Goal: Transaction & Acquisition: Purchase product/service

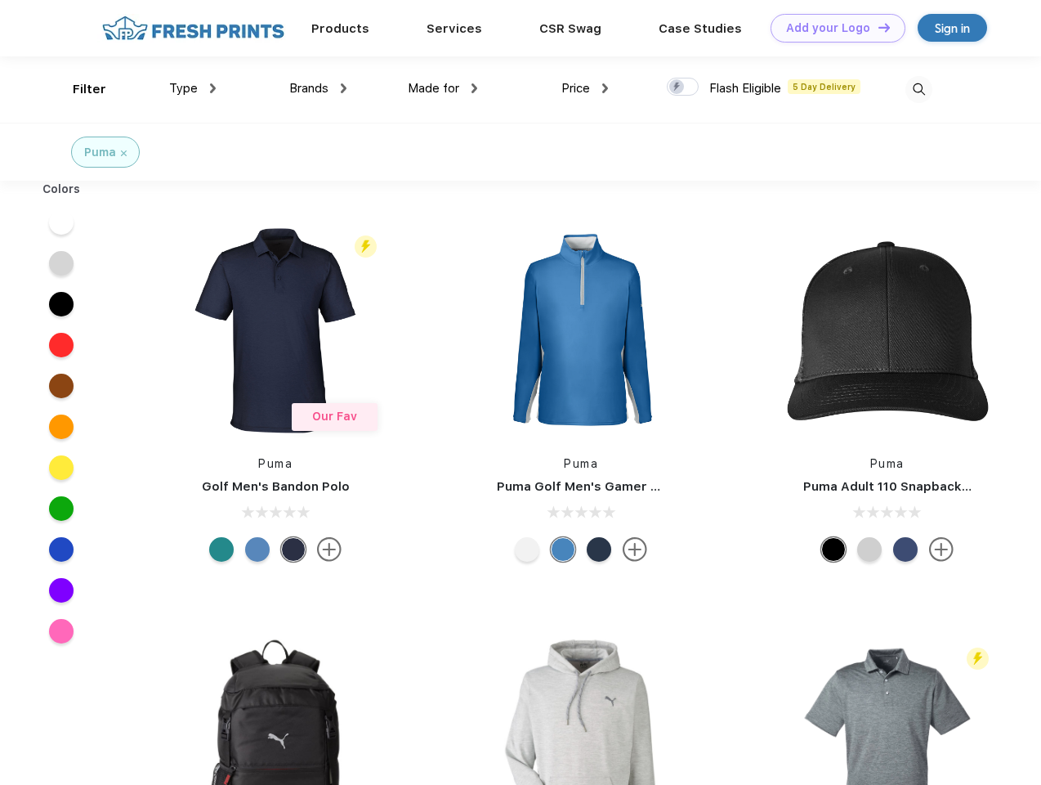
scroll to position [1, 0]
click at [832, 28] on link "Add your Logo Design Tool" at bounding box center [838, 28] width 135 height 29
click at [0, 0] on div "Design Tool" at bounding box center [0, 0] width 0 height 0
click at [877, 27] on link "Add your Logo Design Tool" at bounding box center [838, 28] width 135 height 29
click at [78, 89] on div "Filter" at bounding box center [90, 89] width 34 height 19
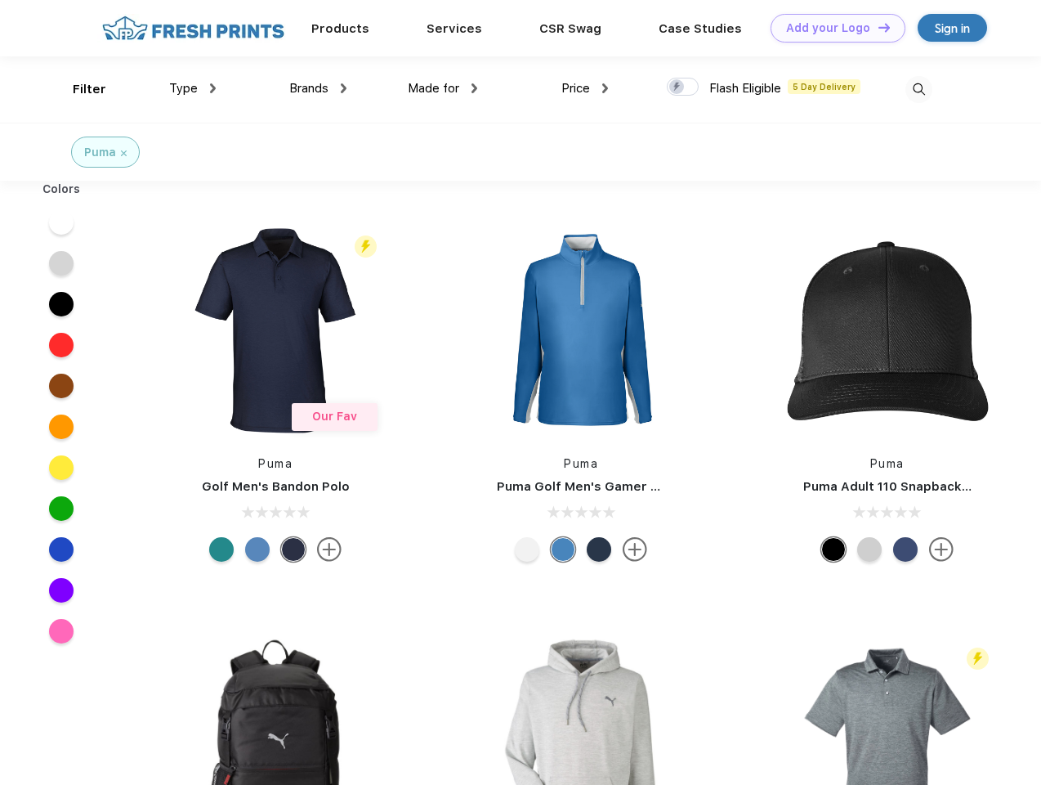
click at [193, 88] on span "Type" at bounding box center [183, 88] width 29 height 15
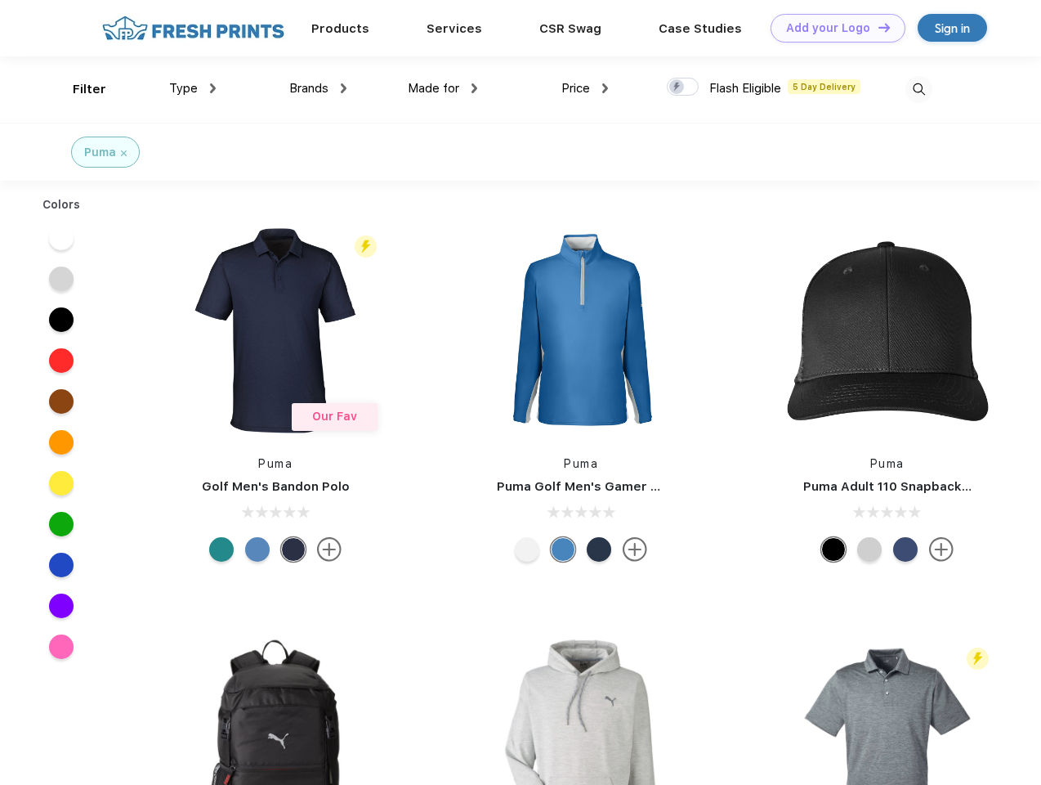
click at [318, 88] on span "Brands" at bounding box center [308, 88] width 39 height 15
click at [443, 88] on span "Made for" at bounding box center [434, 88] width 52 height 15
click at [585, 88] on span "Price" at bounding box center [576, 88] width 29 height 15
click at [683, 87] on div at bounding box center [683, 87] width 32 height 18
click at [678, 87] on input "checkbox" at bounding box center [672, 82] width 11 height 11
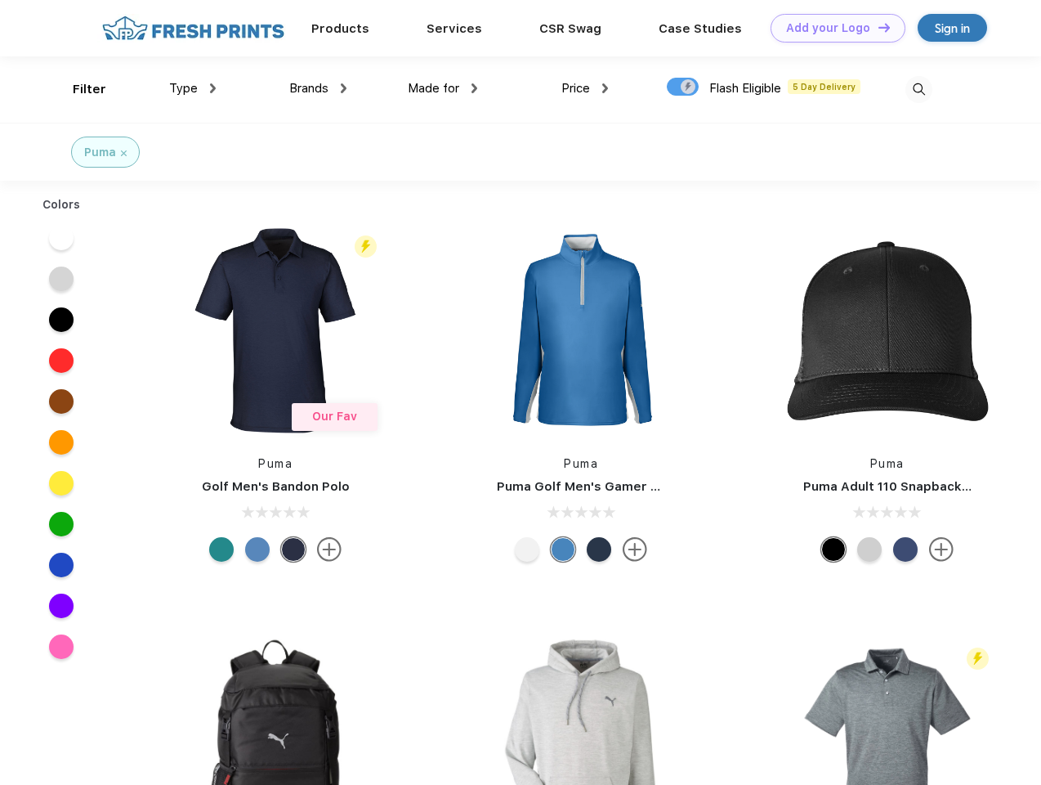
click at [919, 89] on img at bounding box center [919, 89] width 27 height 27
